Goal: Obtain resource: Obtain resource

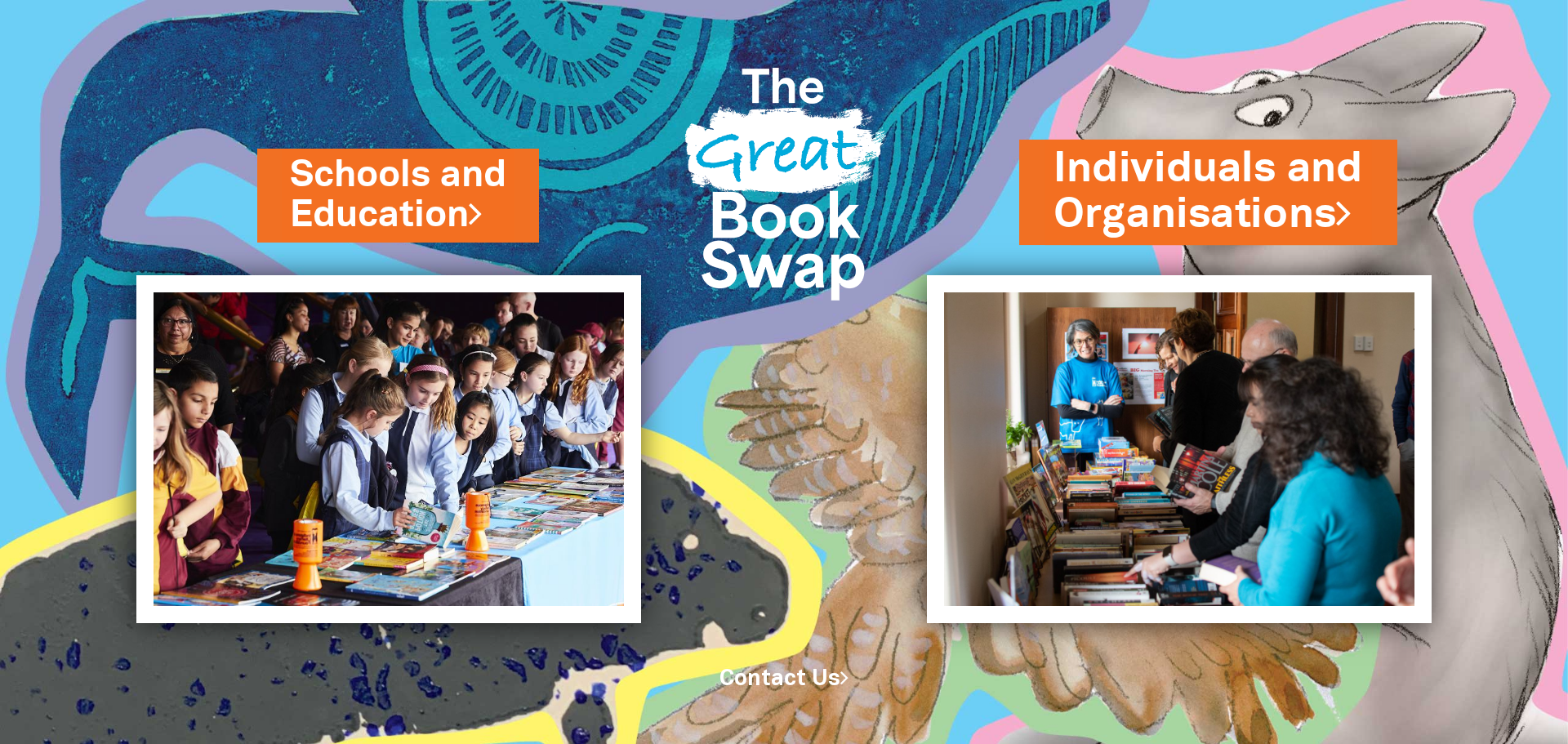
click at [1155, 217] on link "Individuals and Organisations" at bounding box center [1208, 191] width 310 height 103
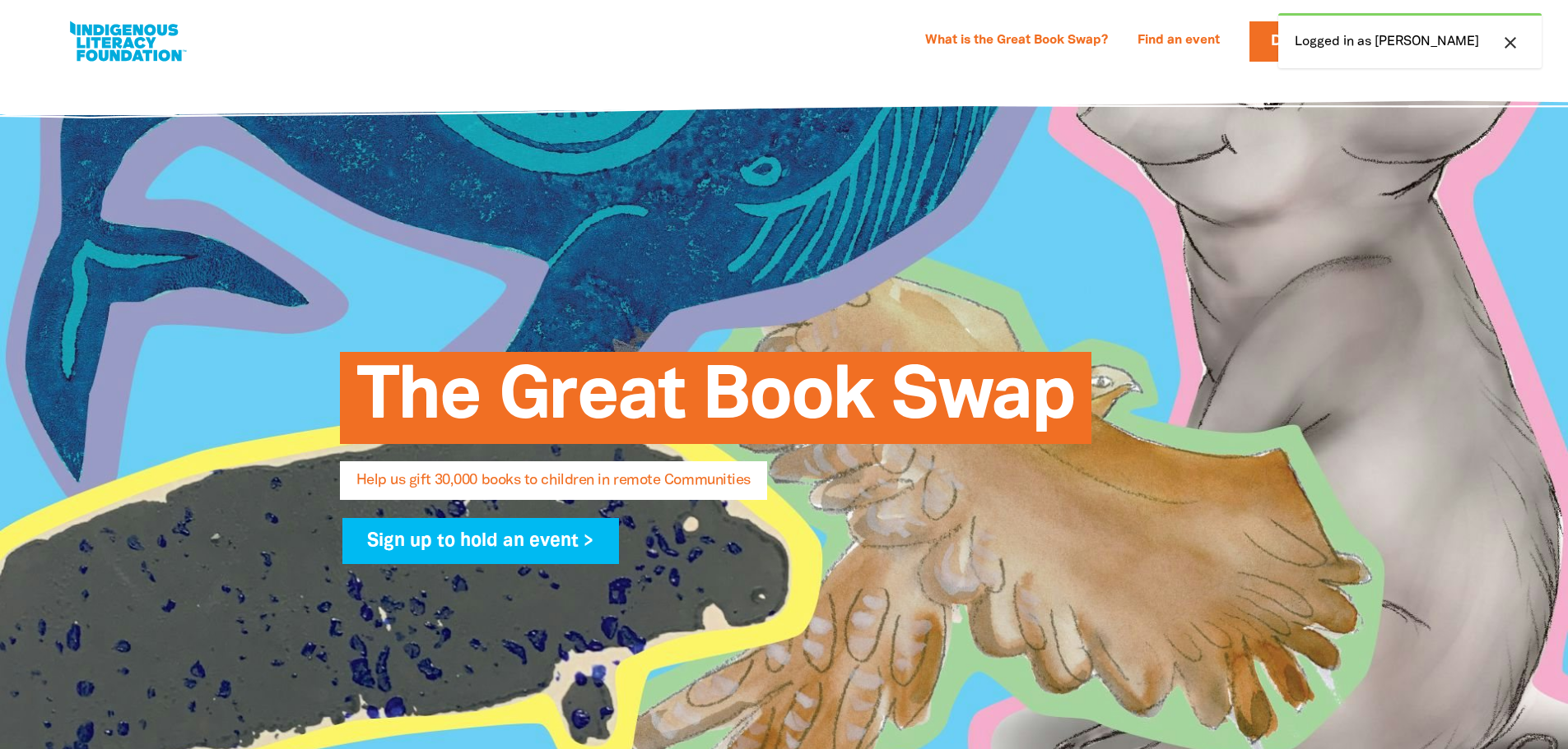
select select "AU"
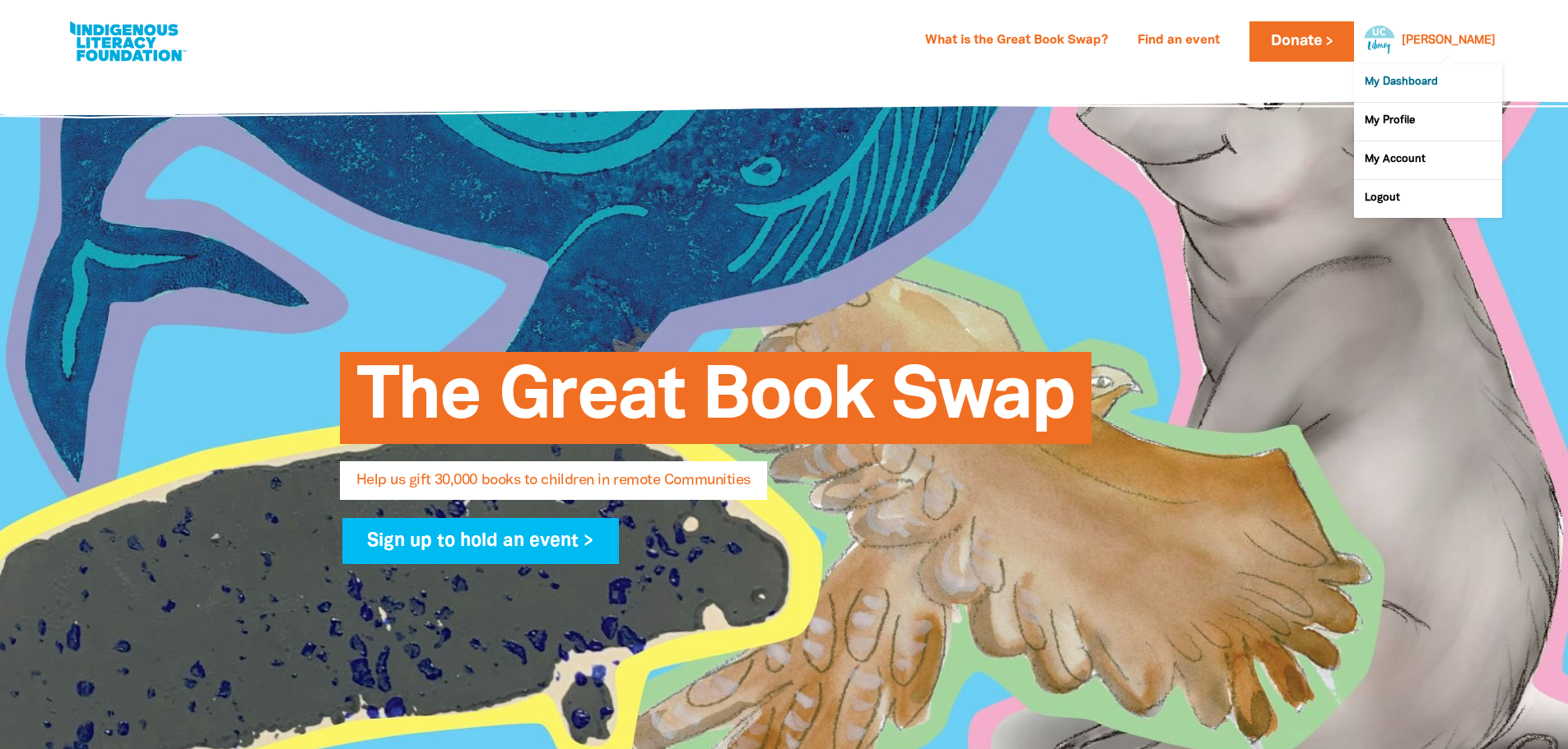
click at [1392, 77] on link "My Dashboard" at bounding box center [1427, 83] width 148 height 38
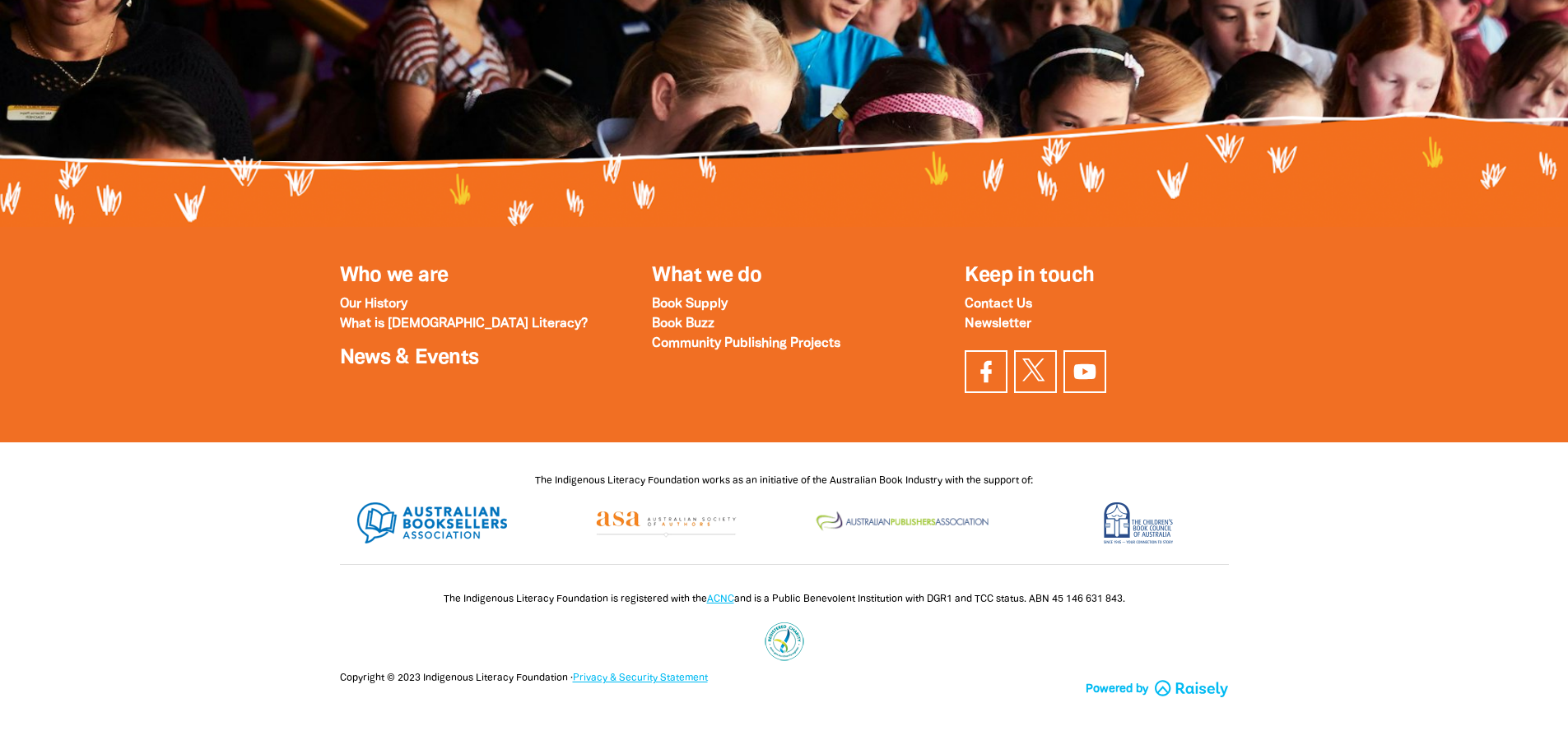
scroll to position [1778, 0]
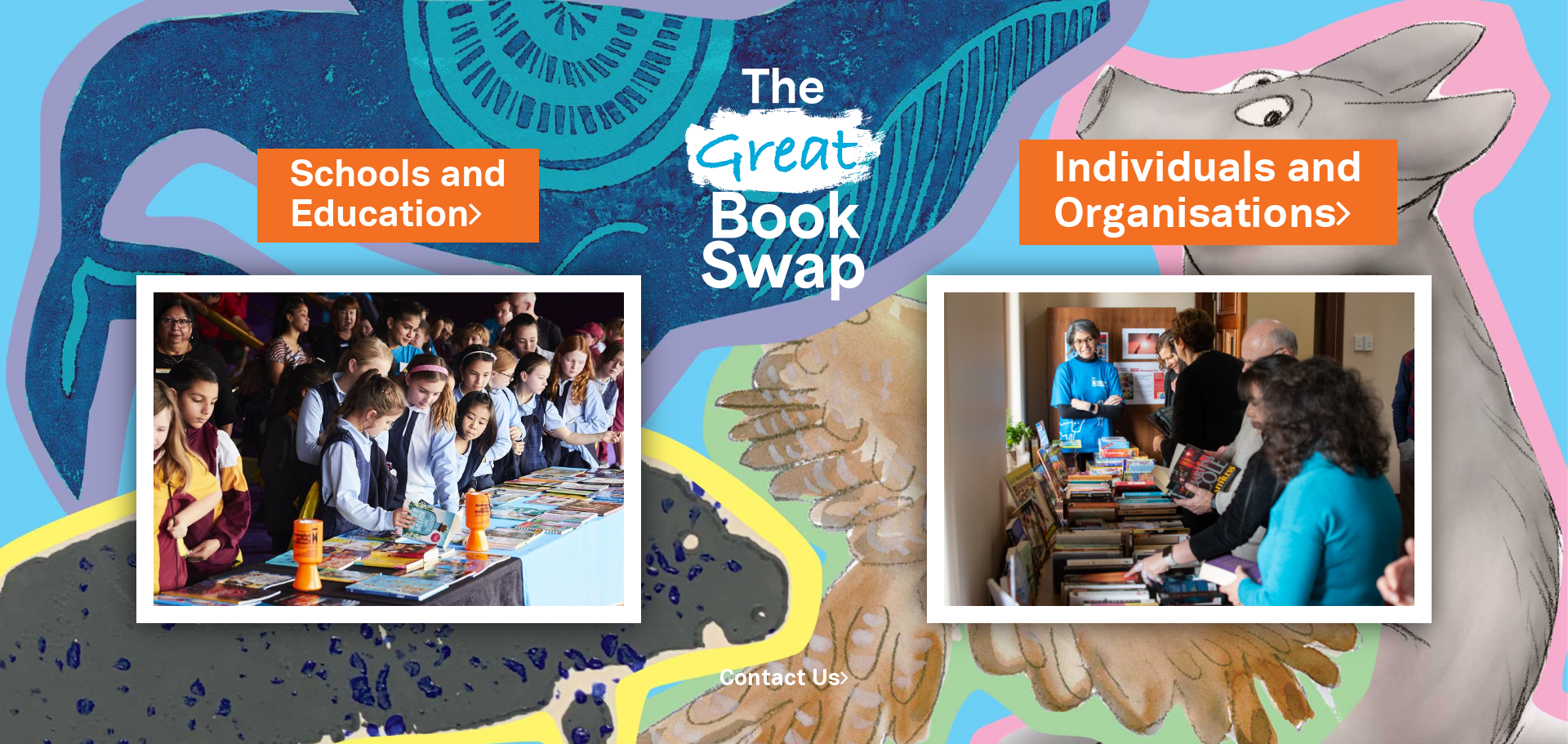
click at [1161, 209] on link "Individuals and Organisations" at bounding box center [1208, 191] width 310 height 103
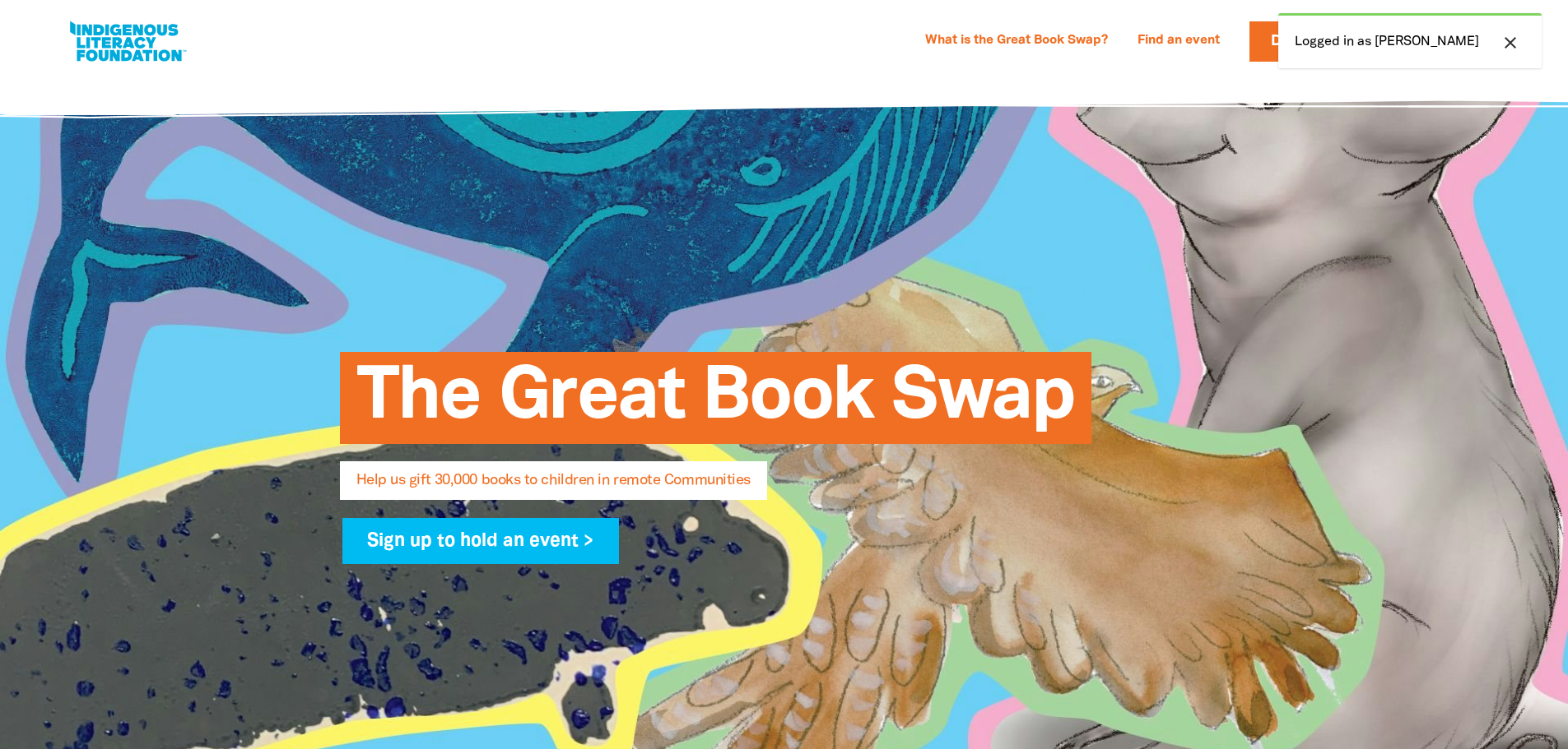
select select "AU"
click at [1079, 34] on link "What is the Great Book Swap?" at bounding box center [1016, 42] width 203 height 27
select select "AU"
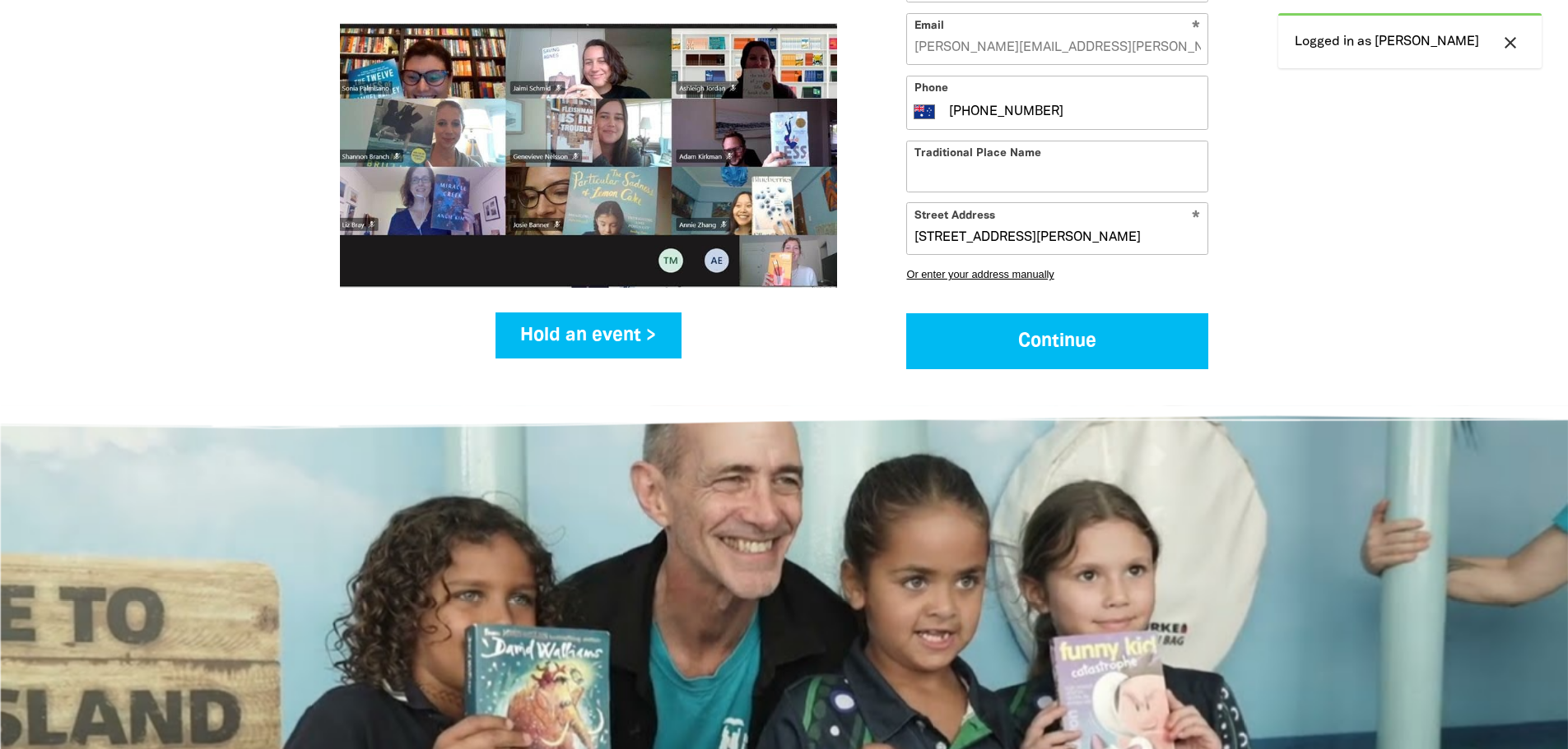
scroll to position [2274, 0]
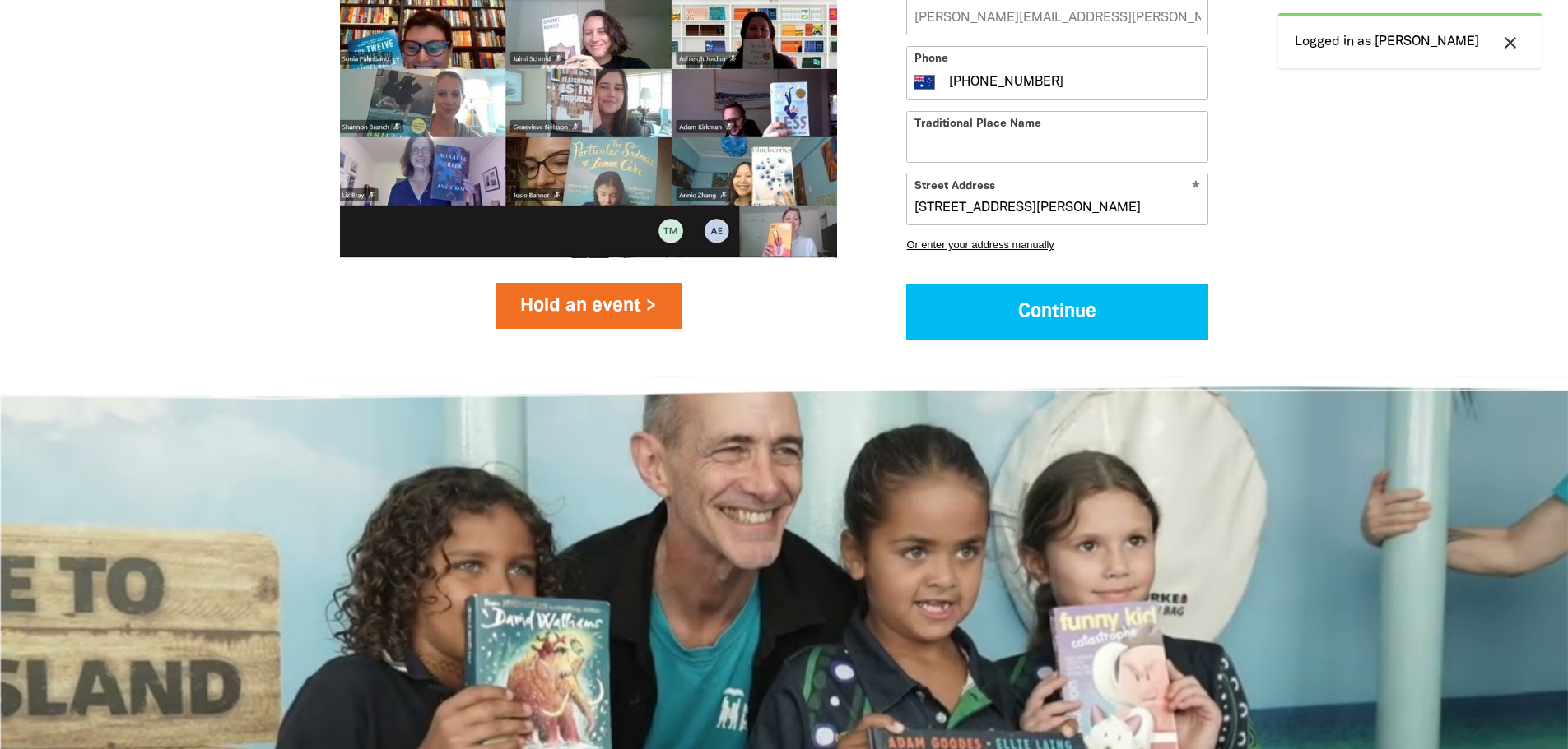
click at [559, 312] on link "Hold an event >" at bounding box center [588, 306] width 187 height 46
select select "AU"
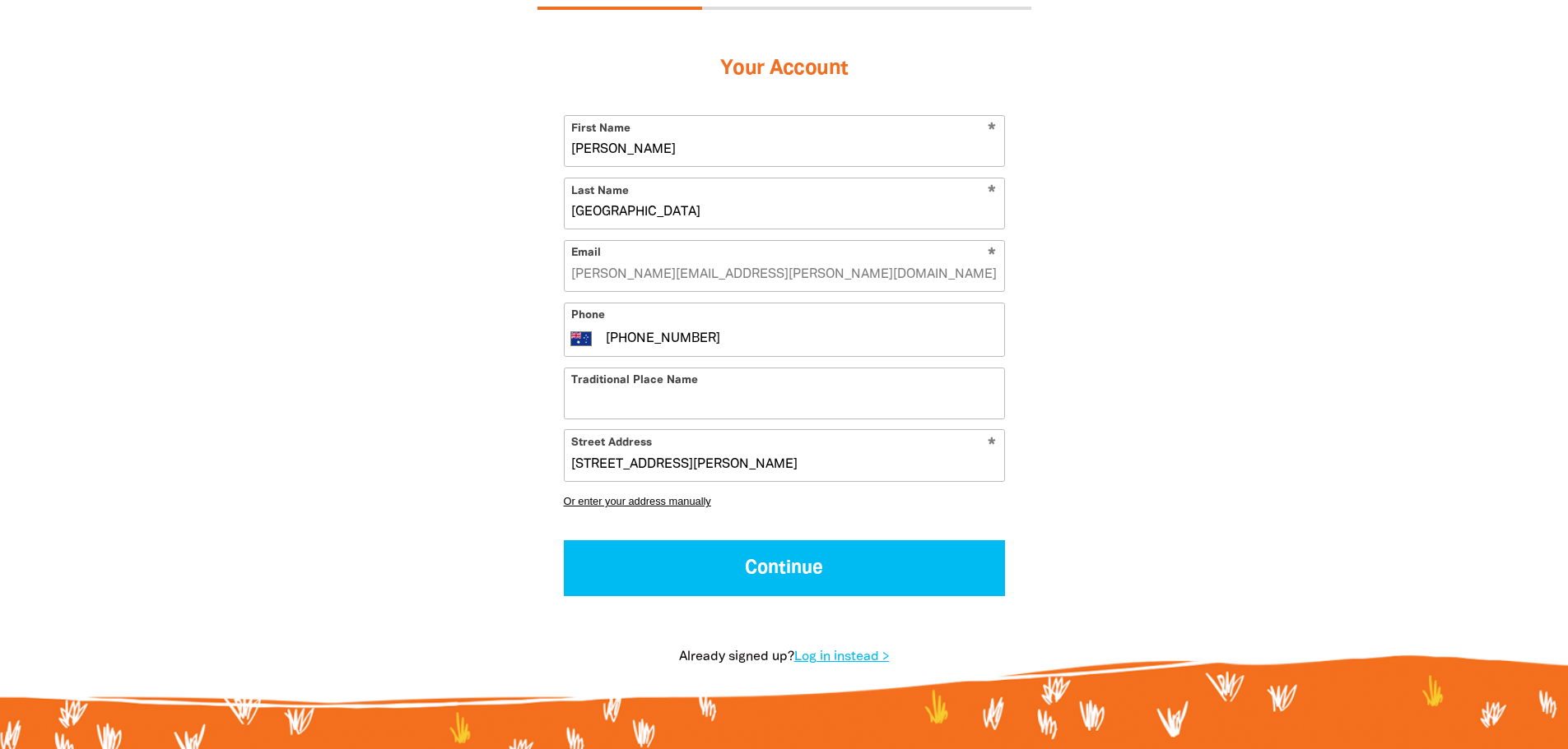
scroll to position [576, 0]
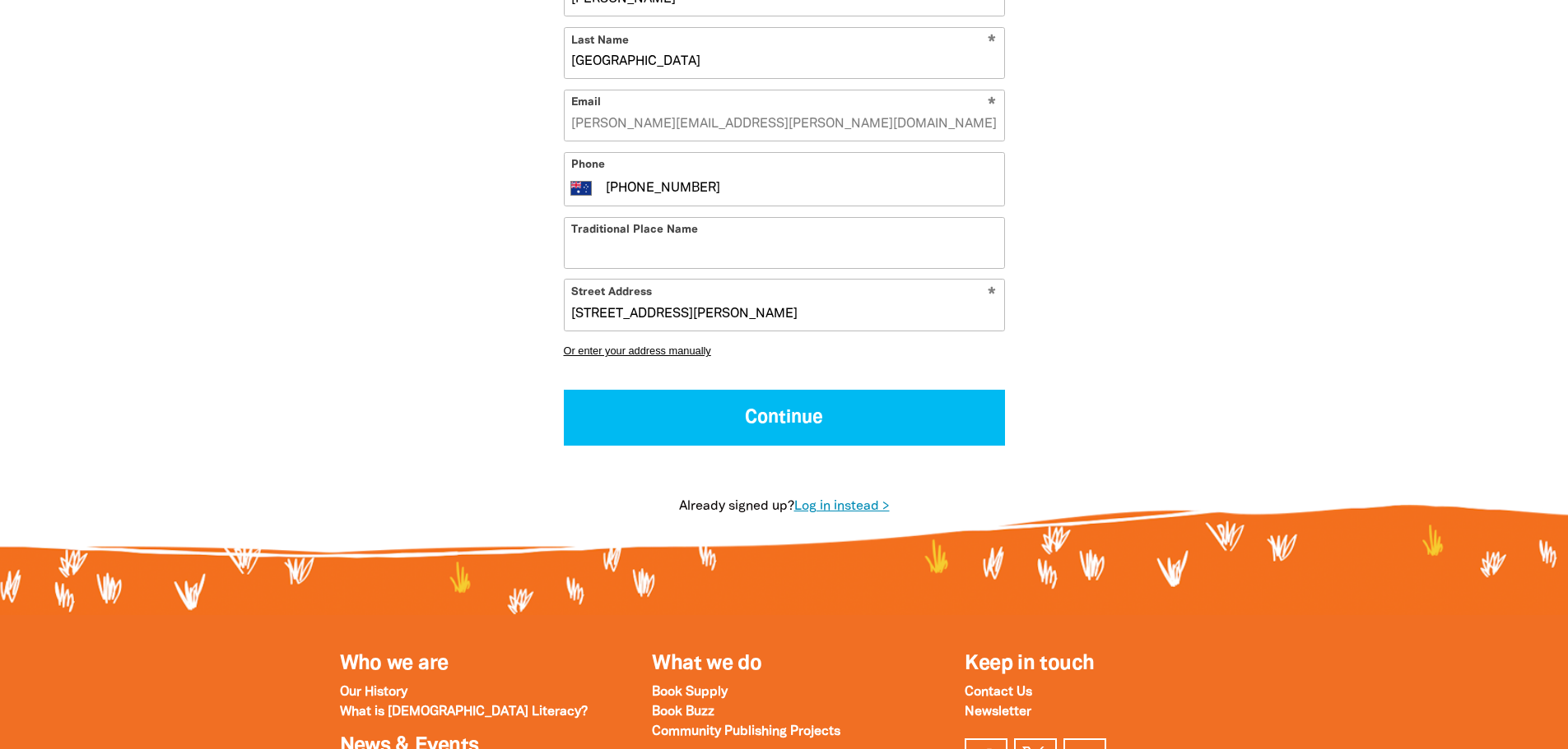
click at [852, 501] on link "Log in instead >" at bounding box center [842, 506] width 96 height 11
select select "AU"
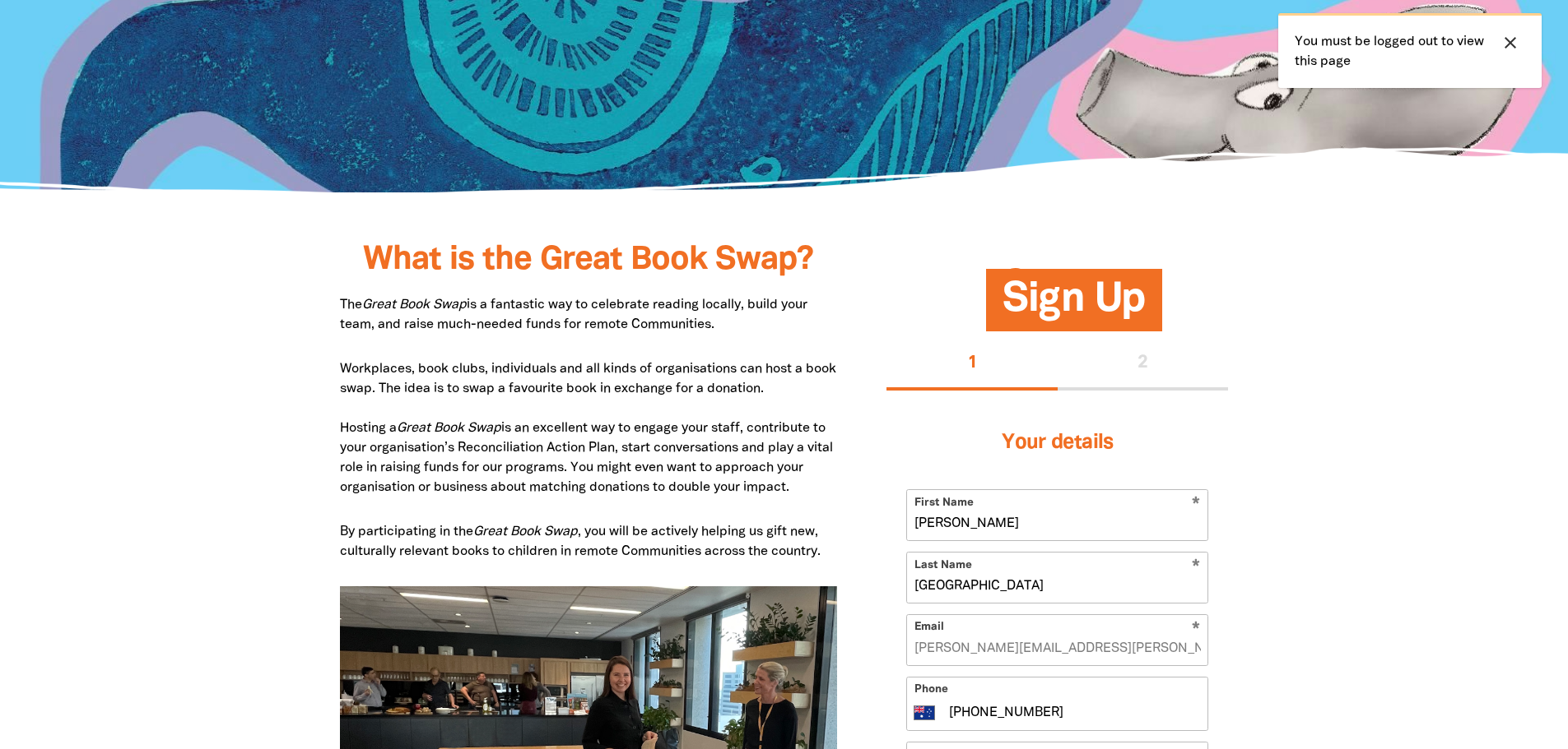
scroll to position [740, 0]
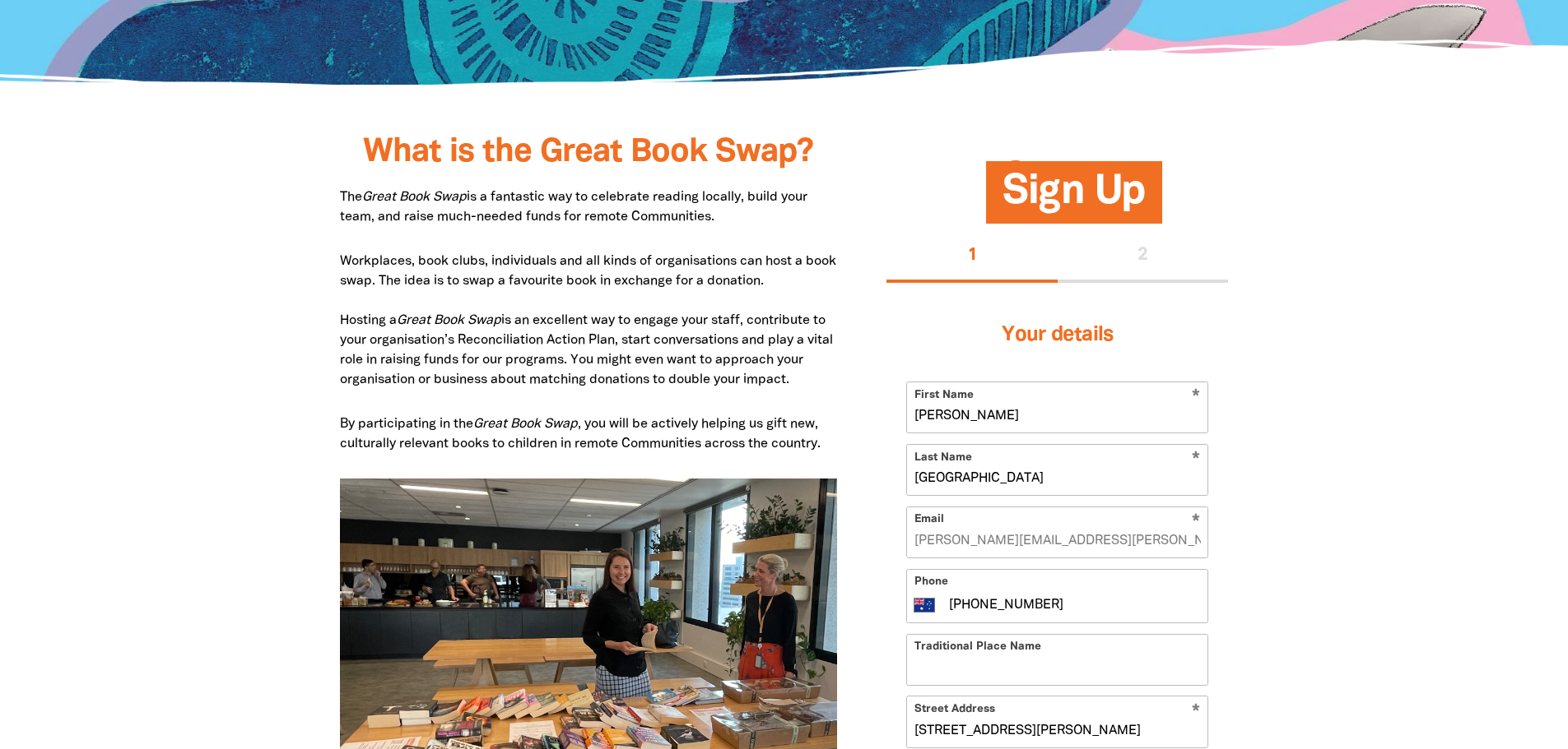
click at [1498, 46] on div at bounding box center [784, 63] width 1568 height 56
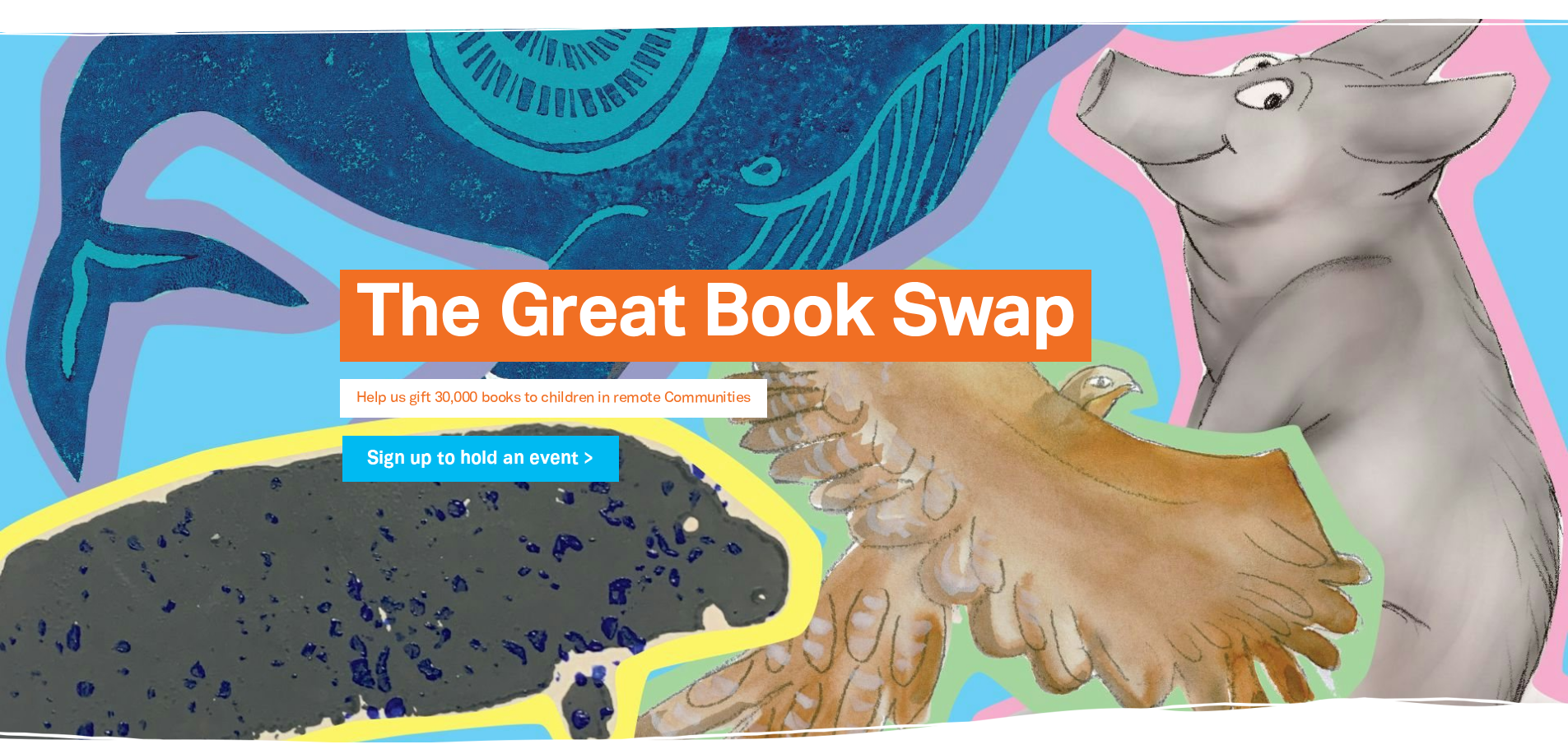
scroll to position [0, 0]
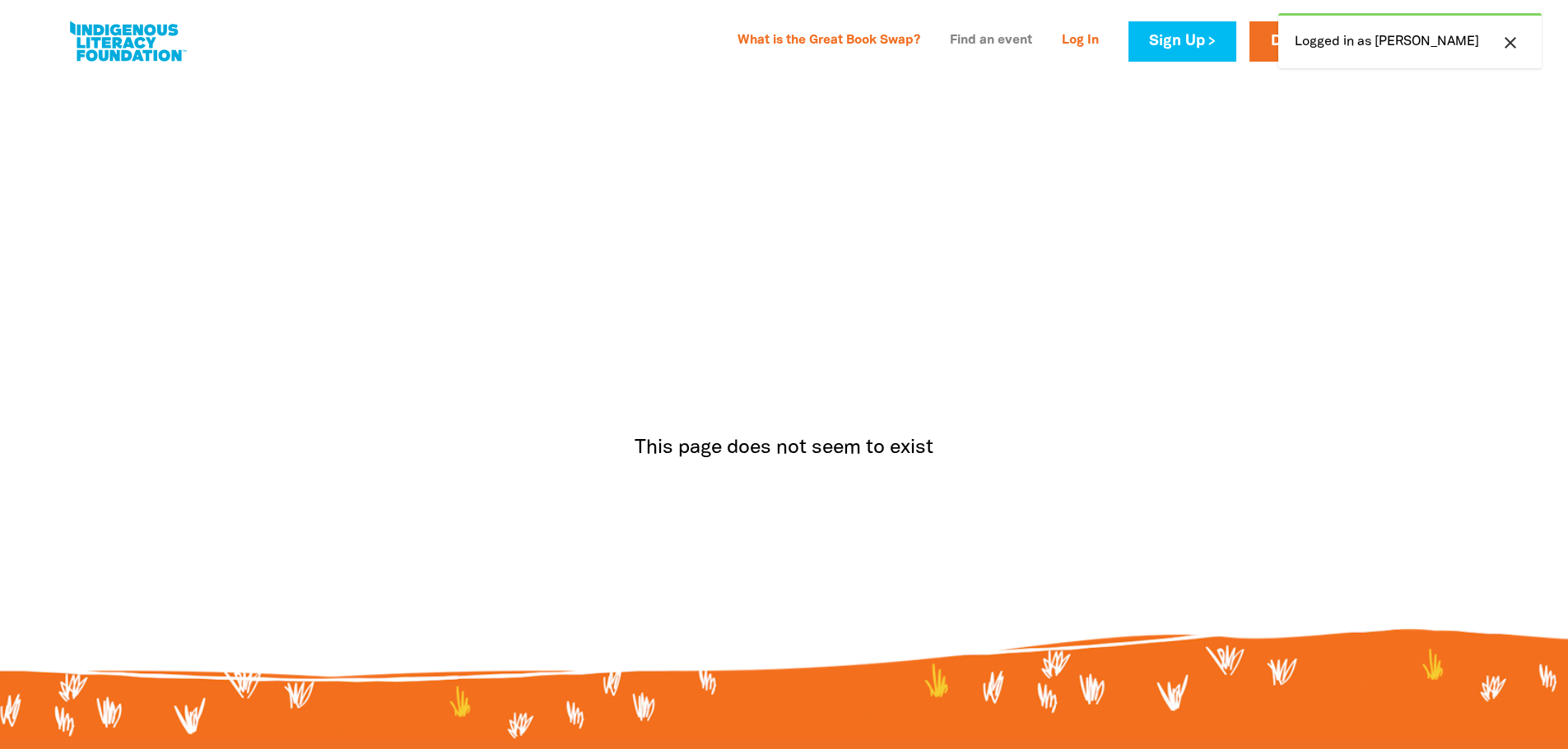
click at [1042, 47] on link "Find an event" at bounding box center [990, 42] width 102 height 27
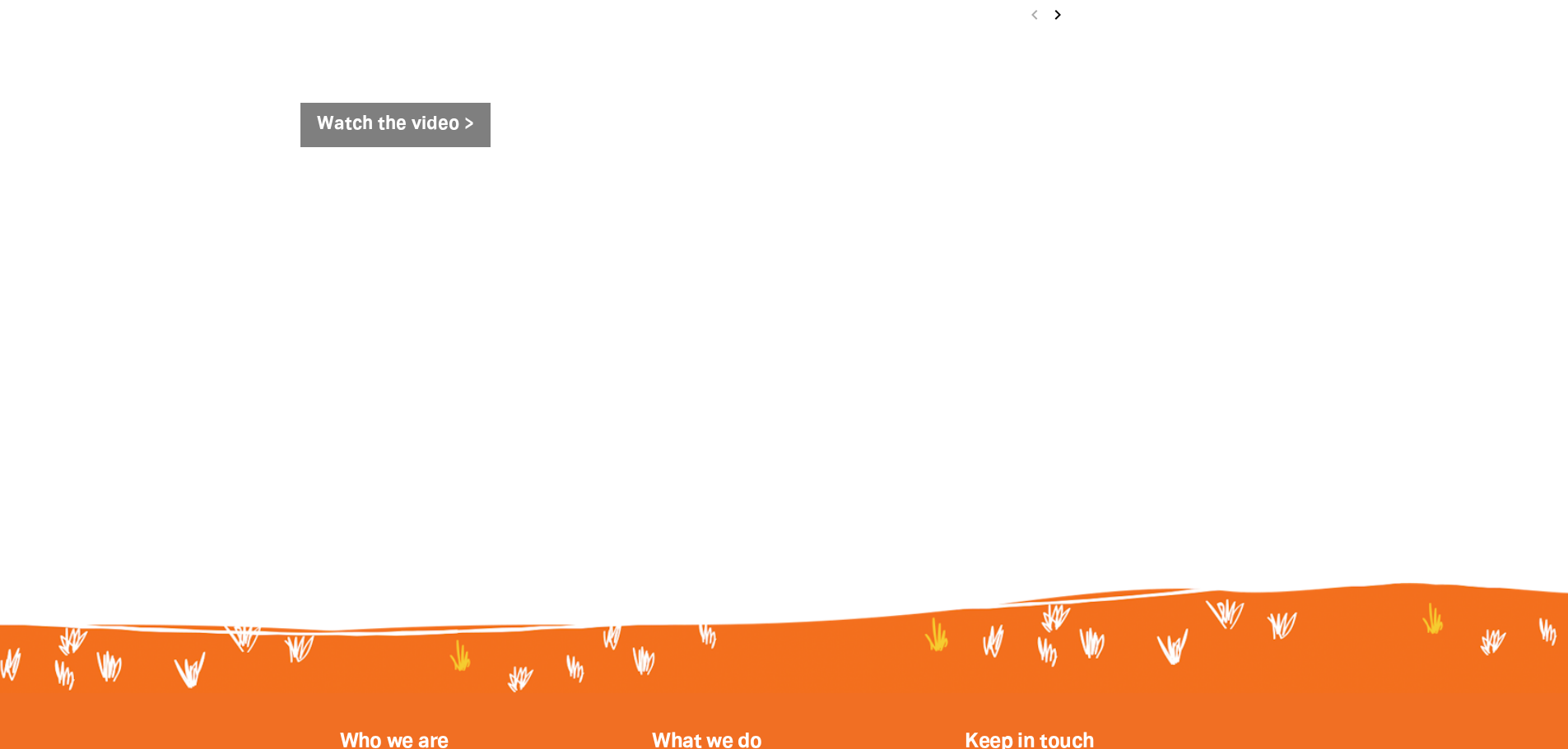
scroll to position [1398, 0]
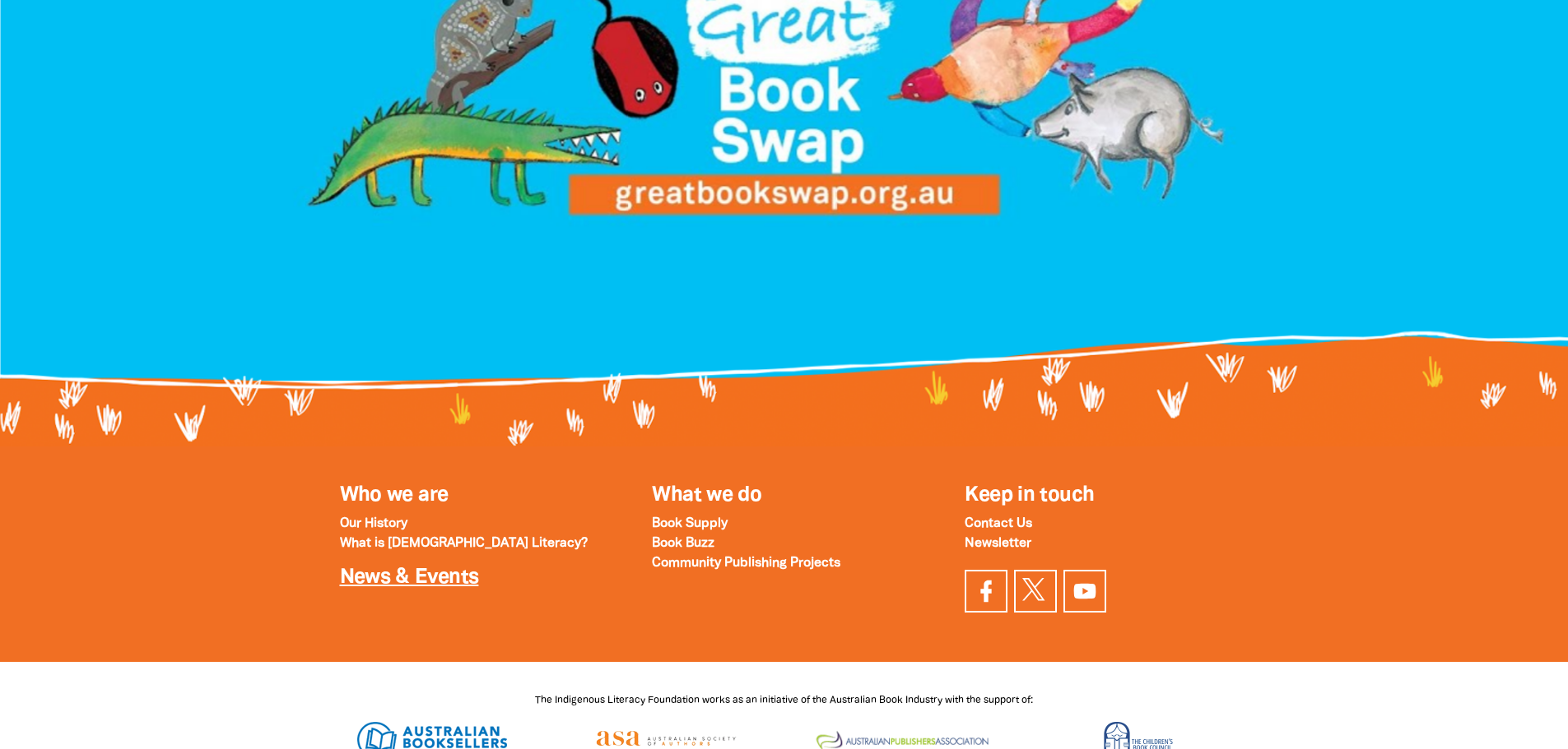
click at [434, 578] on link "News & Events" at bounding box center [409, 577] width 139 height 19
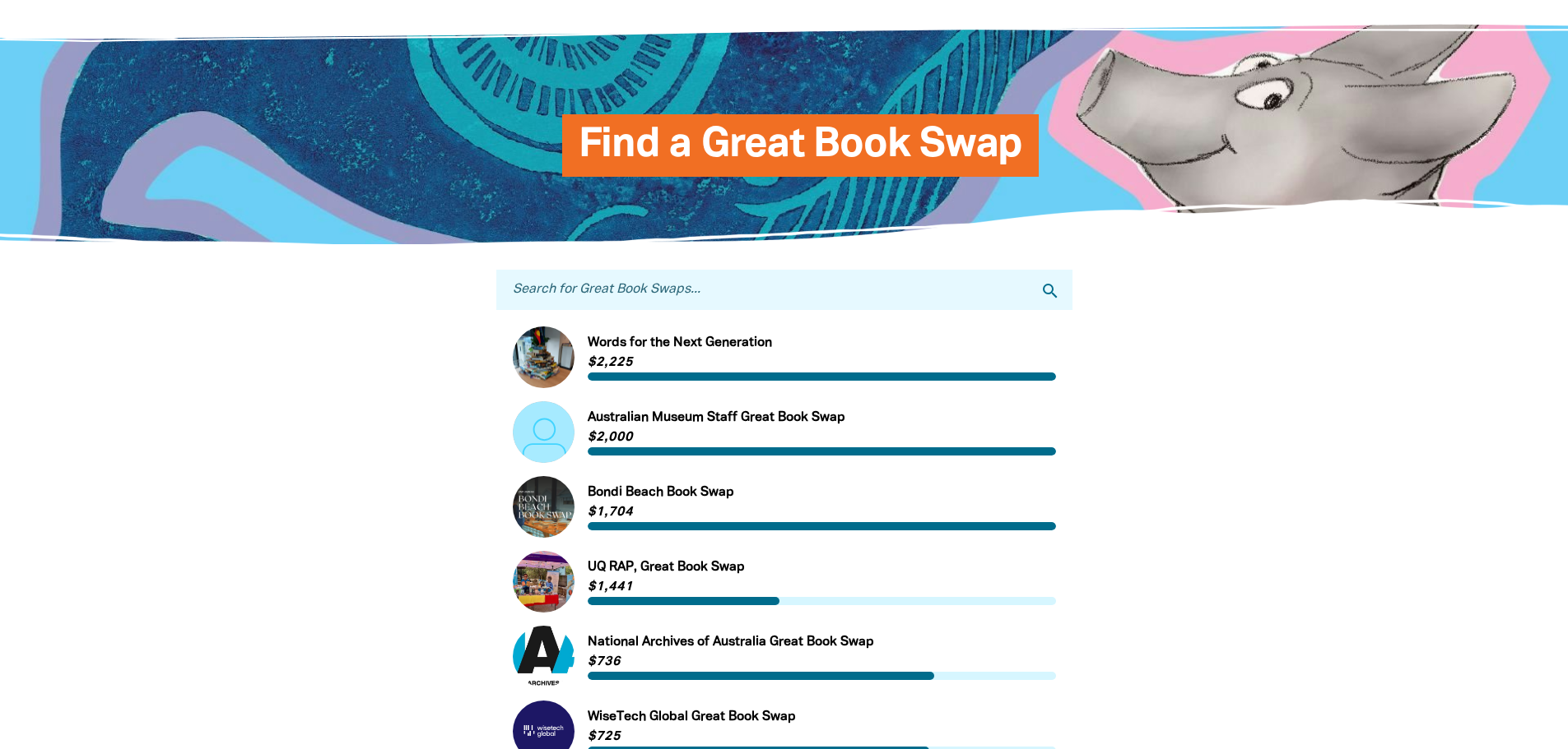
scroll to position [0, 0]
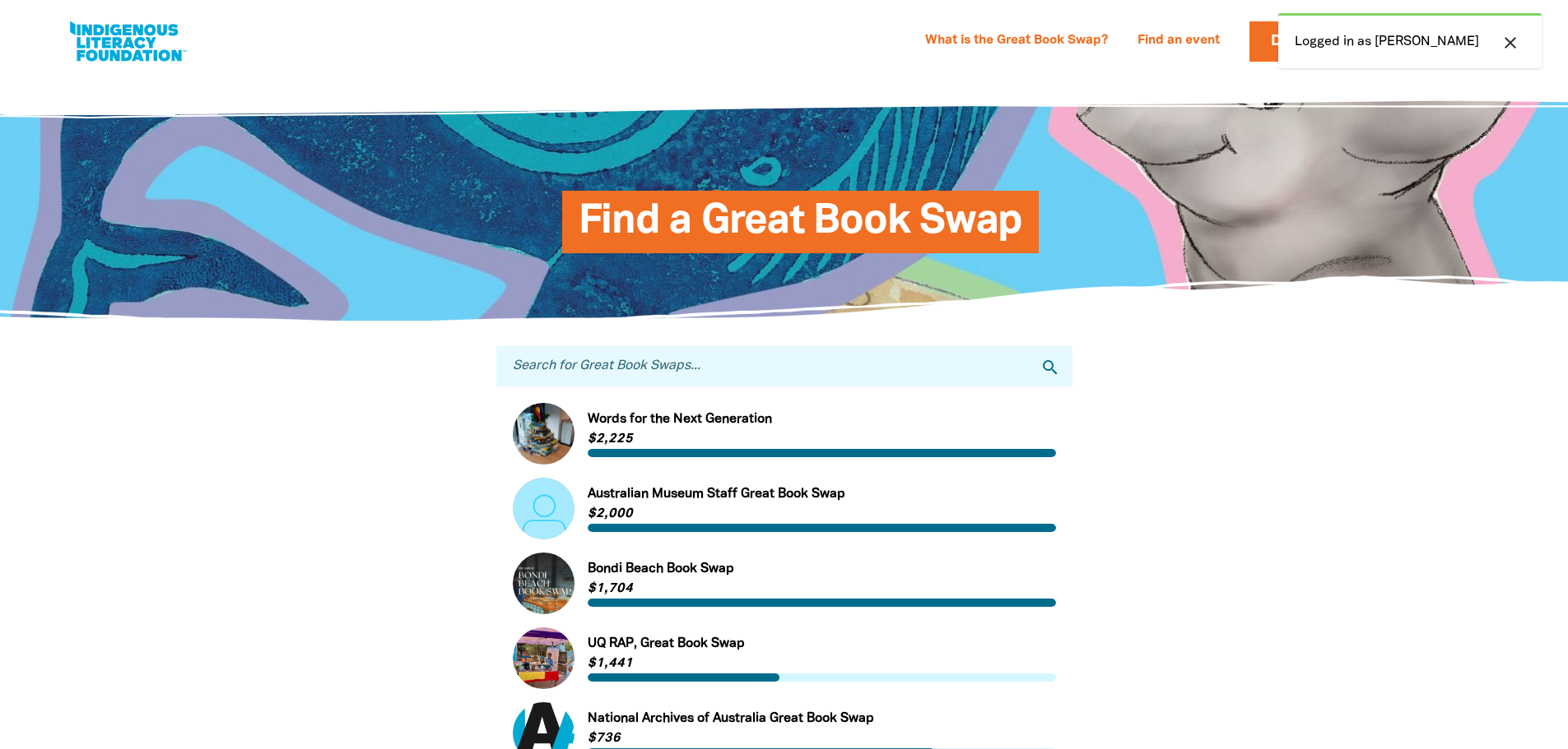
click at [1511, 38] on icon "close" at bounding box center [1510, 42] width 19 height 19
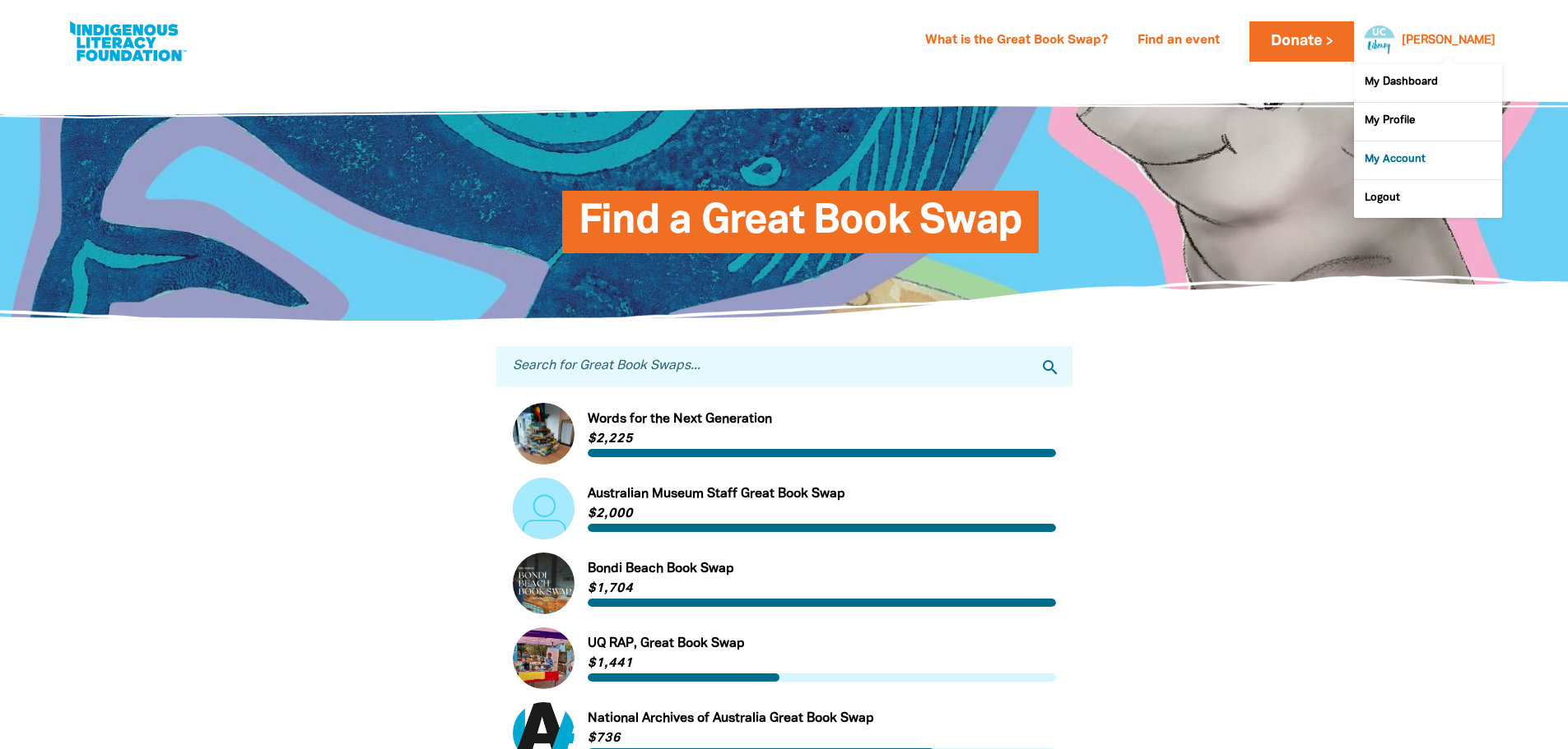
click at [1383, 156] on link "My Account" at bounding box center [1427, 160] width 148 height 38
select select "AU"
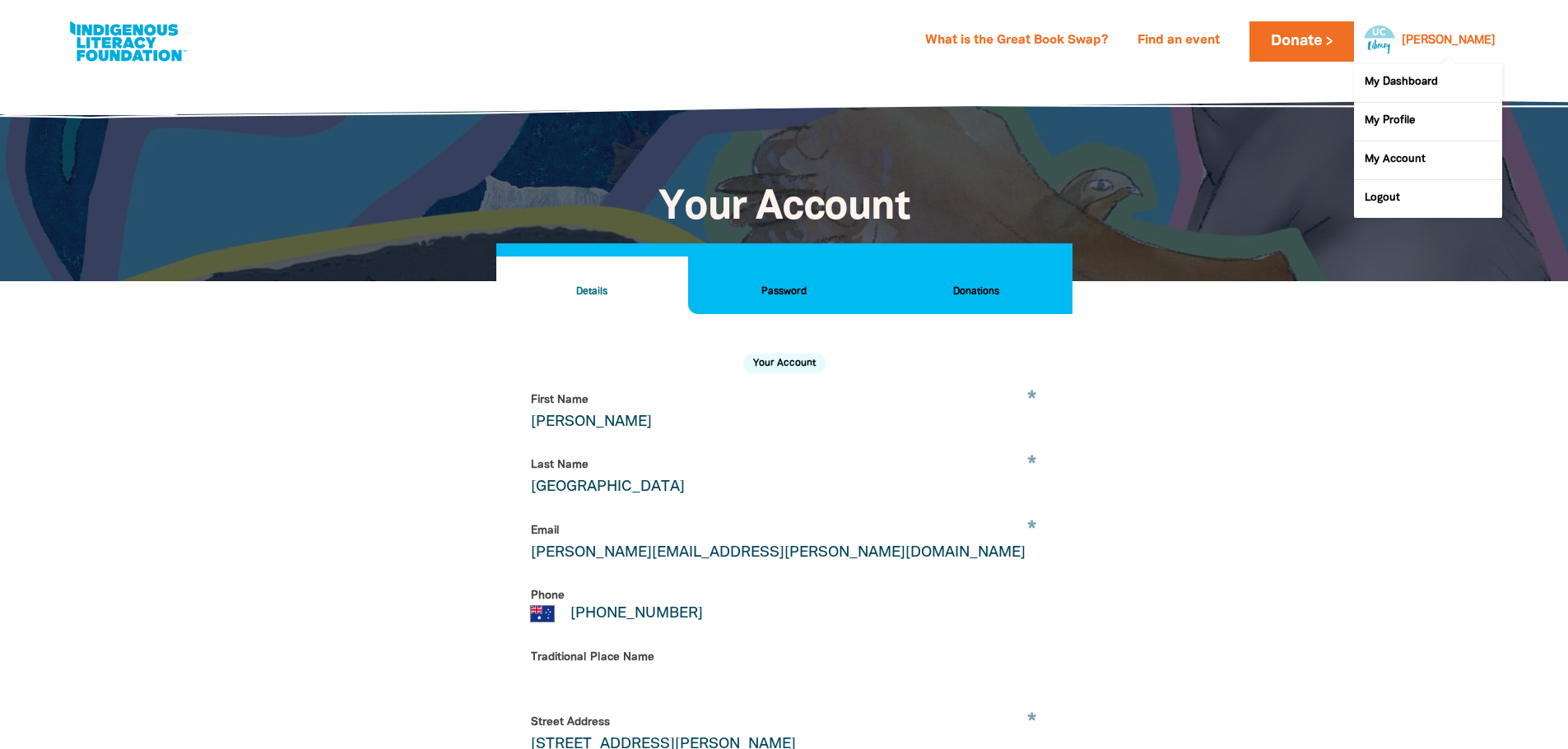
click at [1482, 39] on link "[PERSON_NAME]" at bounding box center [1449, 41] width 94 height 11
click at [1371, 114] on link "My Profile" at bounding box center [1427, 121] width 148 height 38
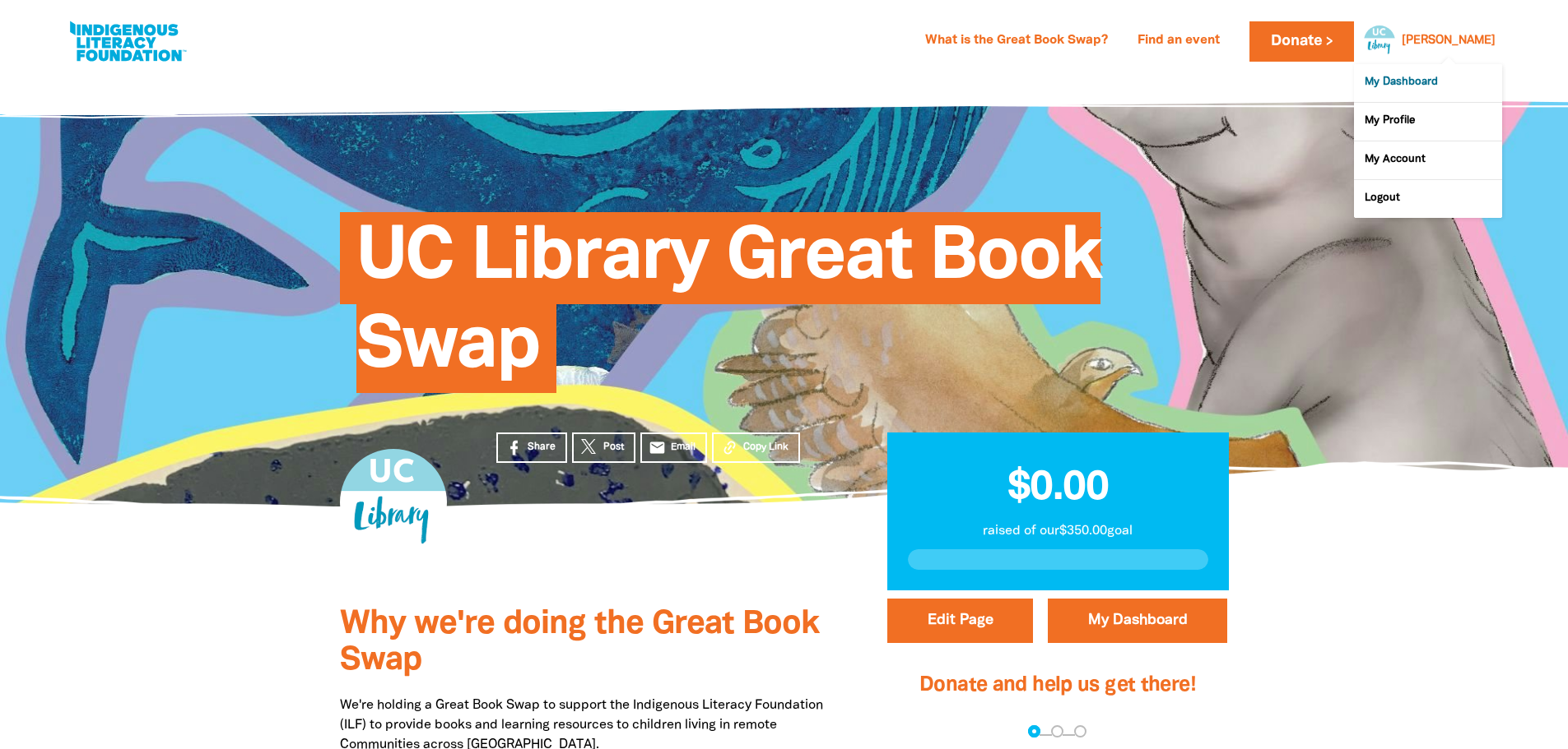
click at [1395, 78] on link "My Dashboard" at bounding box center [1427, 83] width 148 height 38
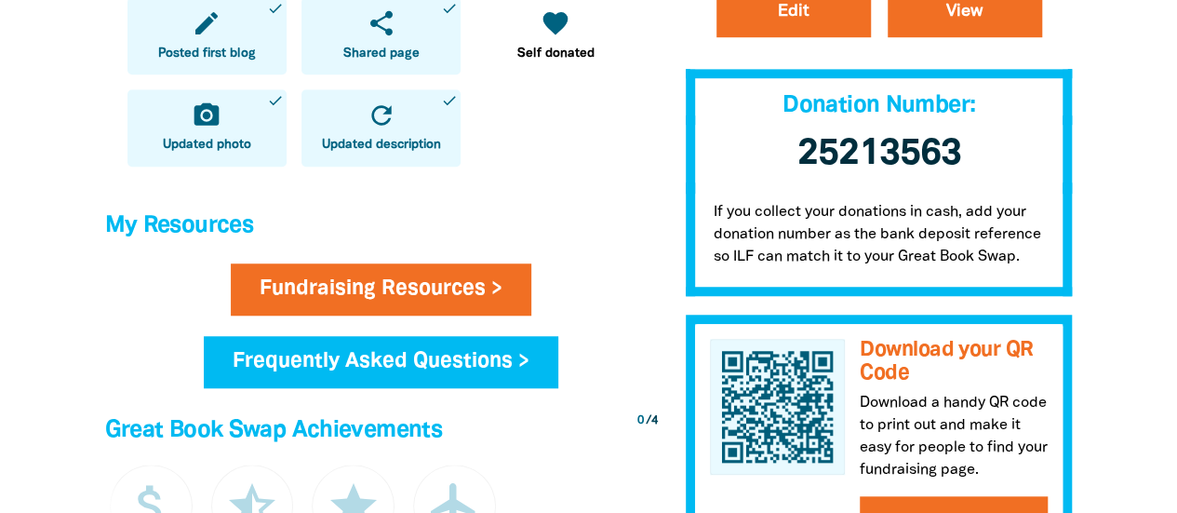
scroll to position [651, 0]
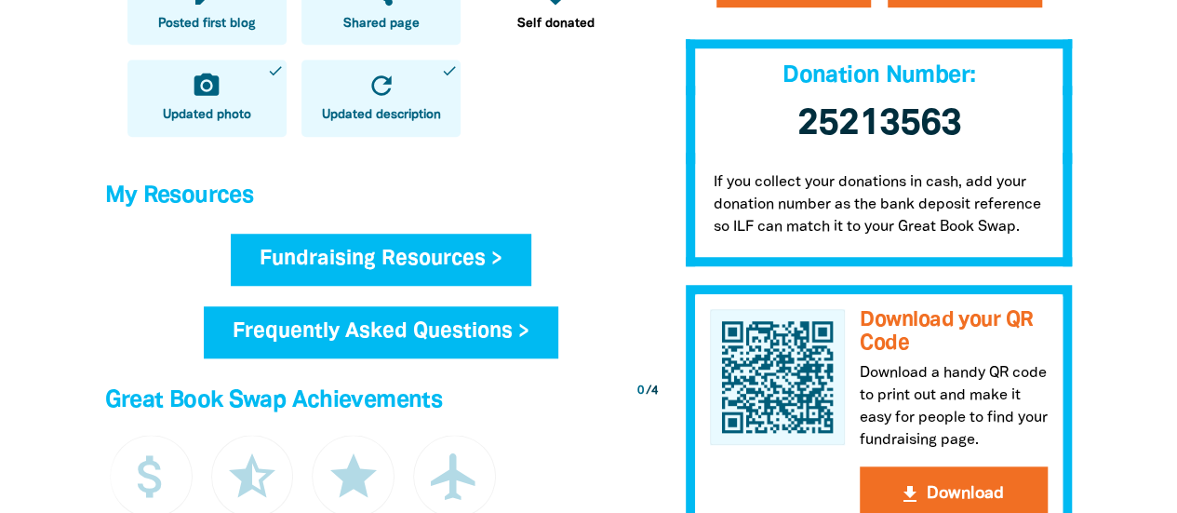
click at [343, 247] on link "Fundraising Resources >" at bounding box center [381, 259] width 300 height 52
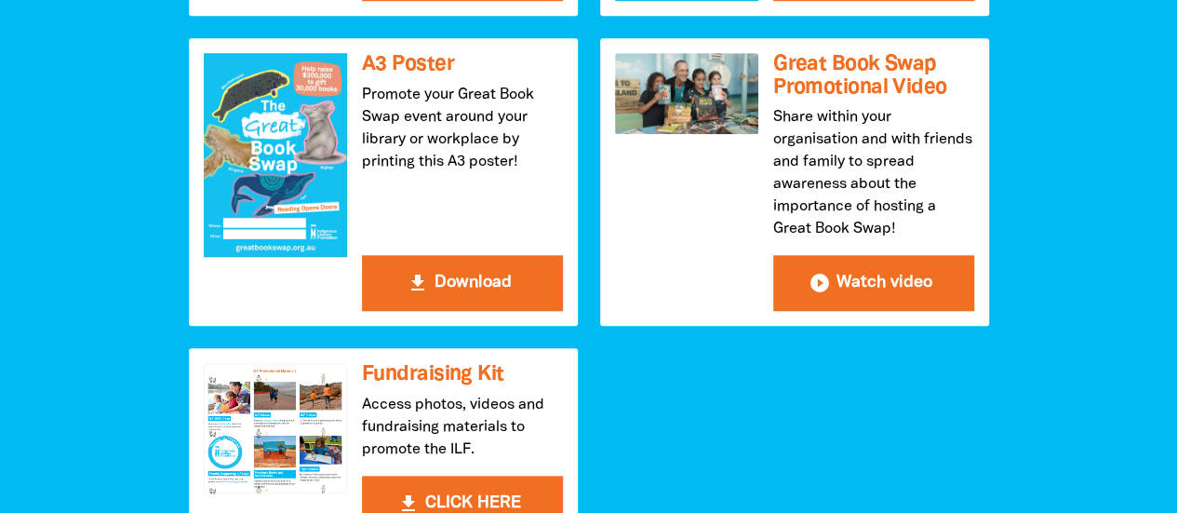
scroll to position [837, 0]
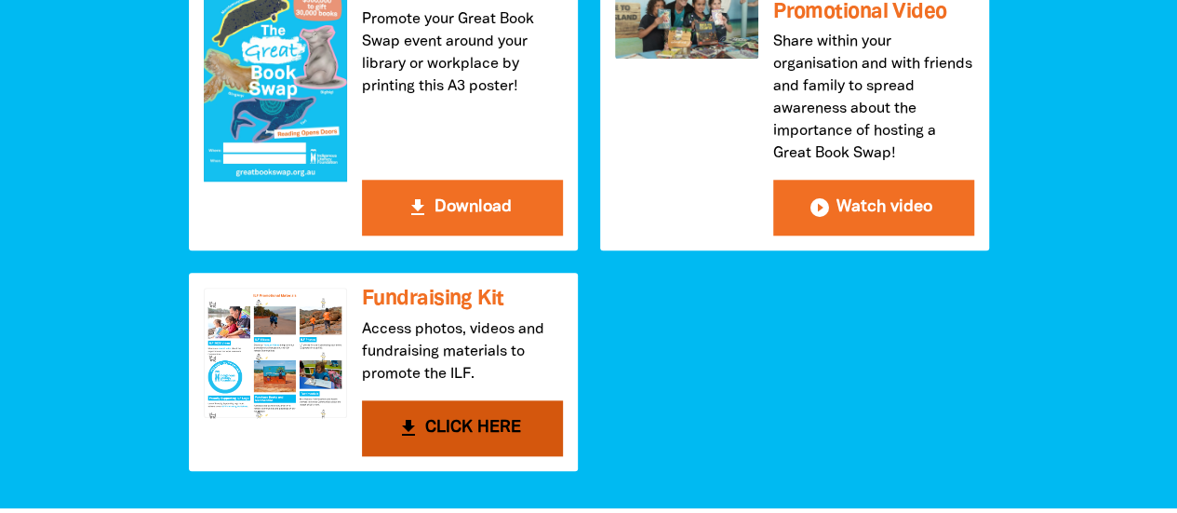
click at [424, 302] on h3 "Fundraising Kit" at bounding box center [462, 298] width 201 height 23
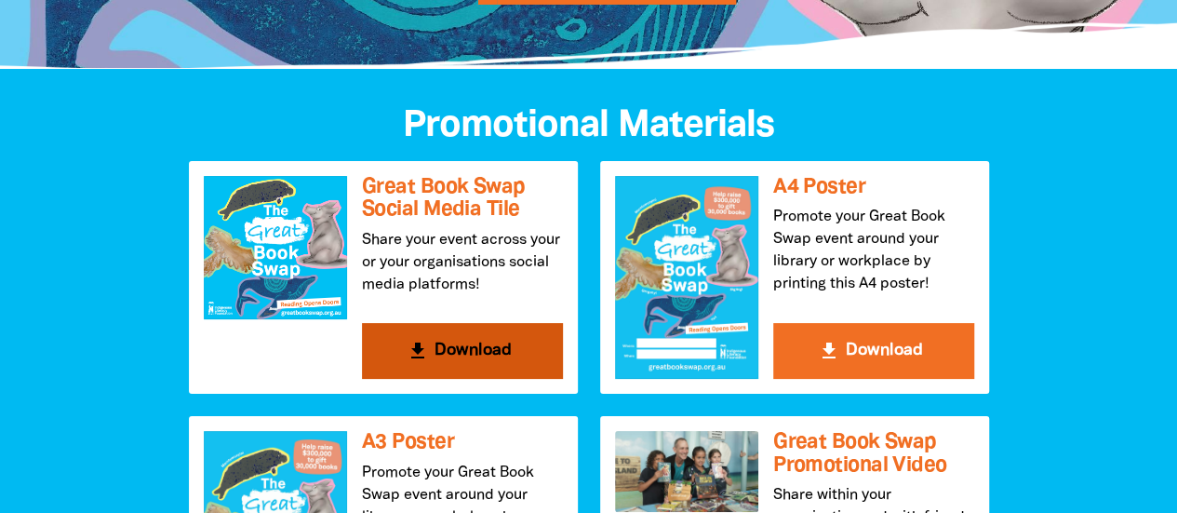
scroll to position [372, 0]
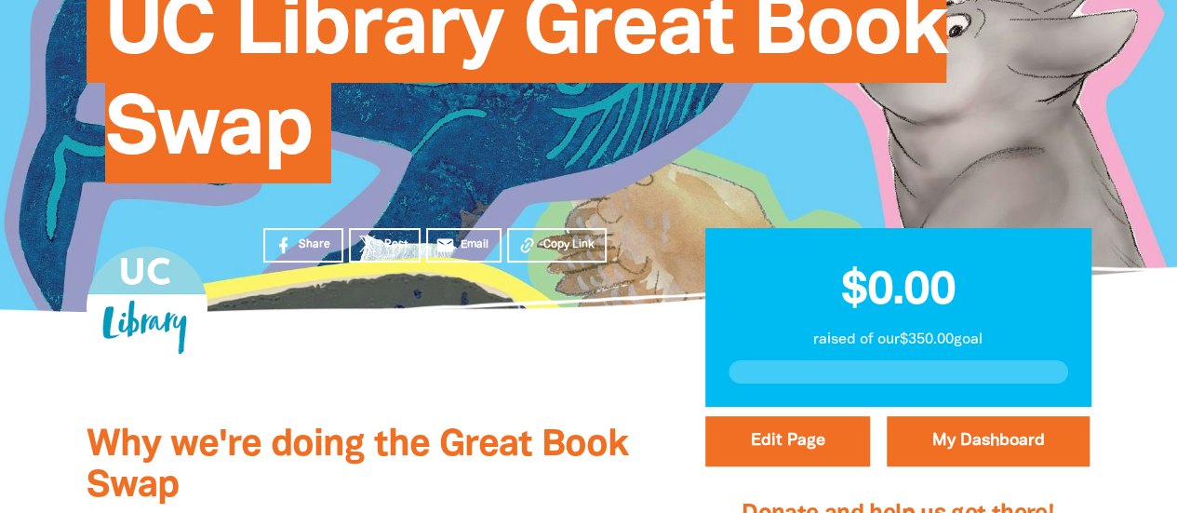
scroll to position [186, 0]
